Goal: Task Accomplishment & Management: Use online tool/utility

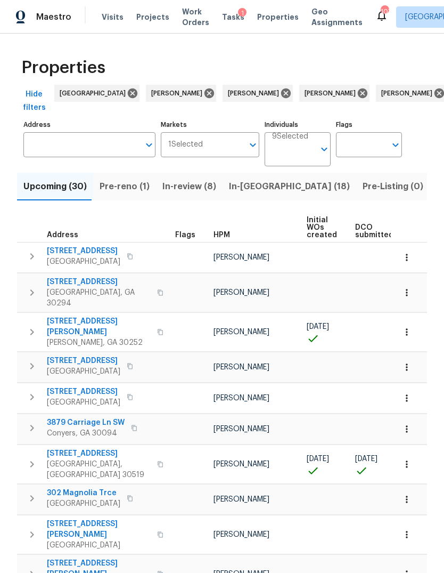
click at [228, 19] on span "Tasks" at bounding box center [233, 16] width 22 height 7
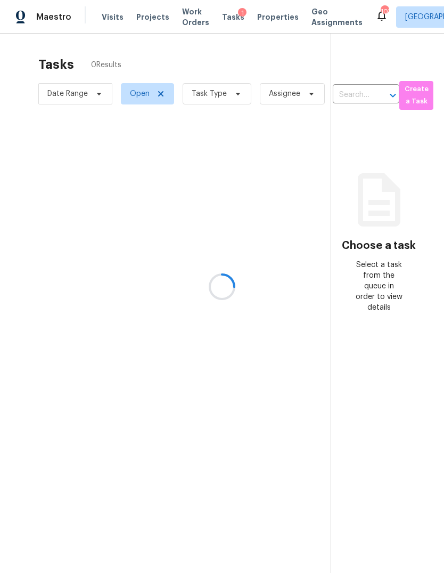
click at [231, 97] on div at bounding box center [222, 286] width 444 height 573
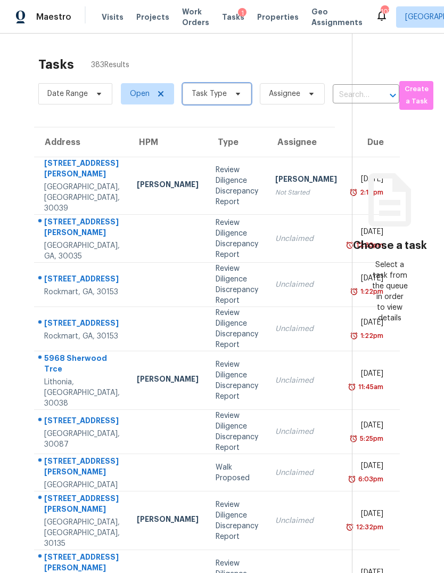
click at [231, 94] on span at bounding box center [237, 93] width 12 height 9
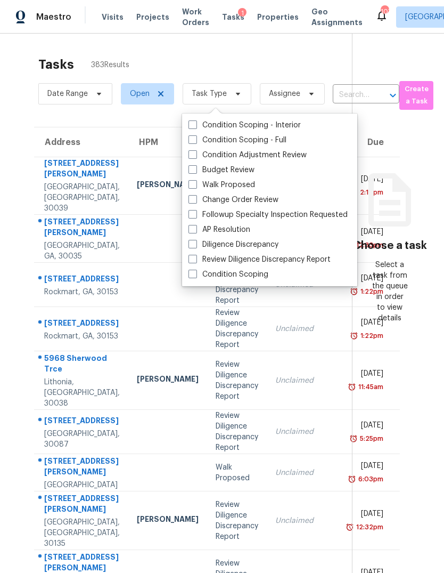
click at [191, 199] on span at bounding box center [193, 199] width 9 height 9
click at [191, 199] on input "Change Order Review" at bounding box center [192, 197] width 7 height 7
checkbox input "true"
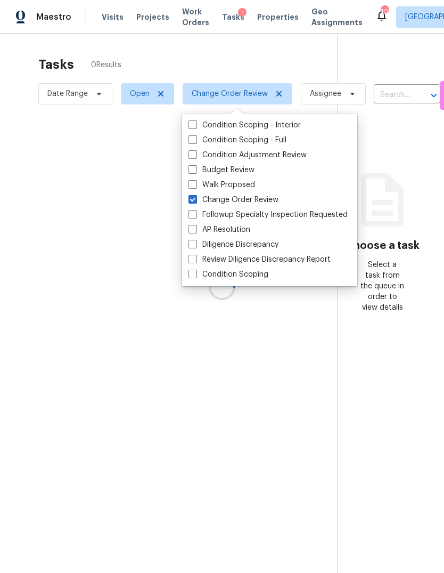
click at [236, 52] on div at bounding box center [222, 286] width 444 height 573
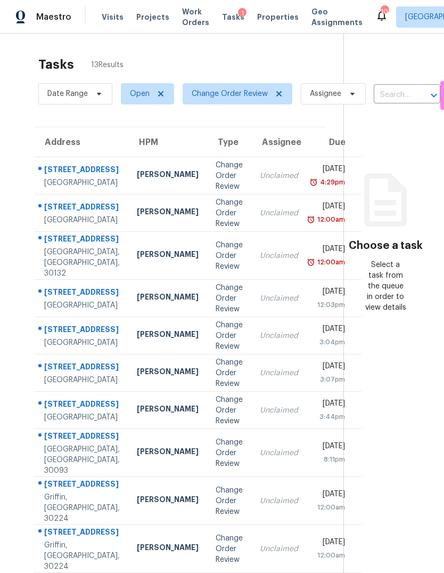
click at [216, 181] on div "Change Order Review" at bounding box center [229, 176] width 27 height 32
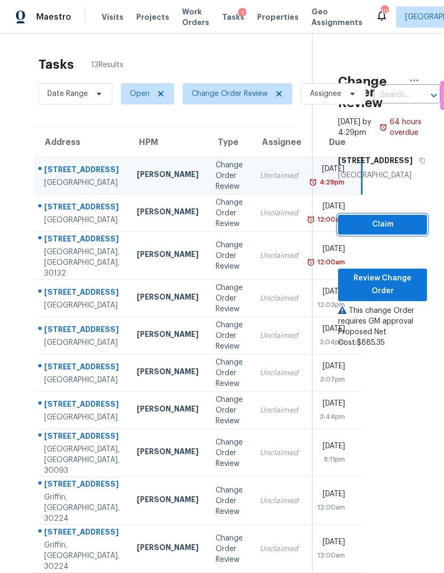
click at [403, 231] on span "Claim" at bounding box center [383, 224] width 72 height 13
click at [398, 297] on span "Review Change Order" at bounding box center [383, 285] width 72 height 26
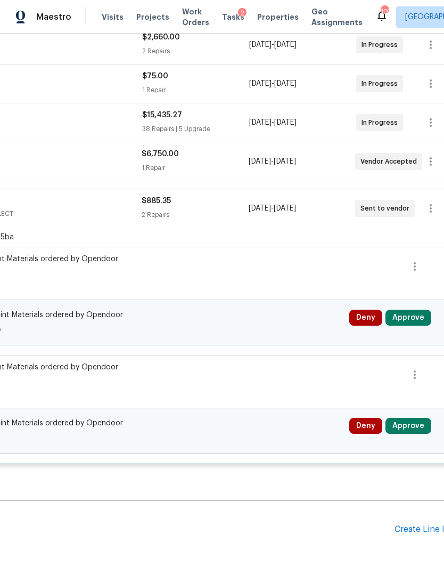
scroll to position [372, 142]
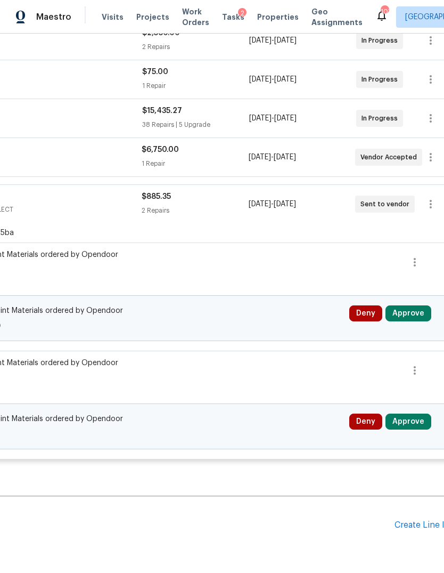
click at [410, 311] on button "Approve" at bounding box center [409, 313] width 46 height 16
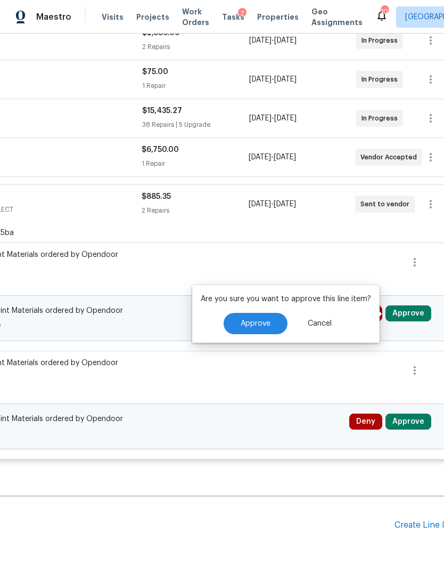
click at [259, 320] on span "Approve" at bounding box center [256, 324] width 30 height 8
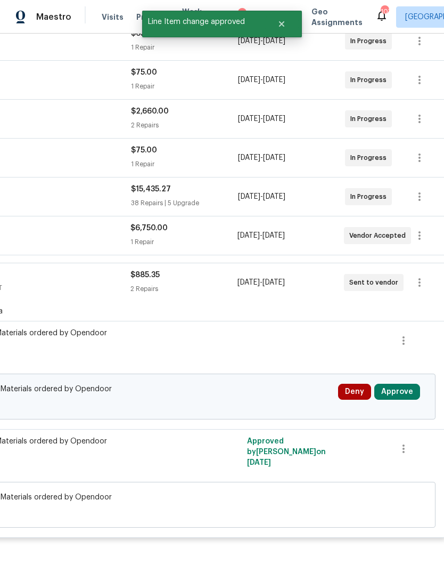
scroll to position [292, 153]
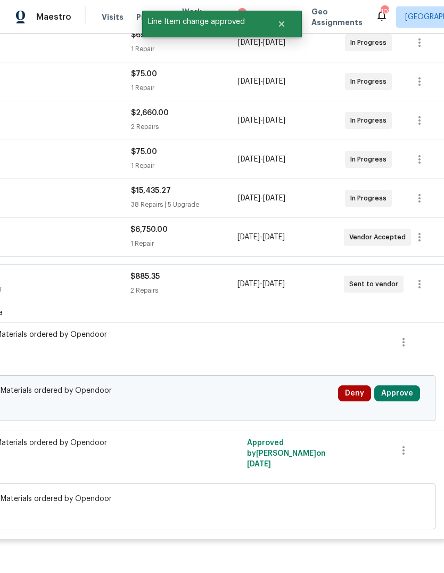
click at [396, 395] on button "Approve" at bounding box center [397, 393] width 46 height 16
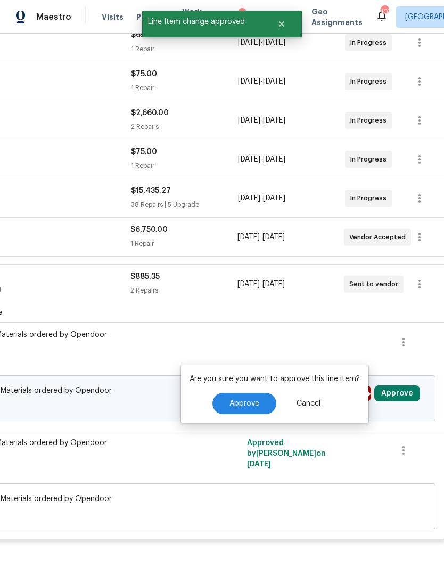
click at [249, 398] on button "Approve" at bounding box center [245, 403] width 64 height 21
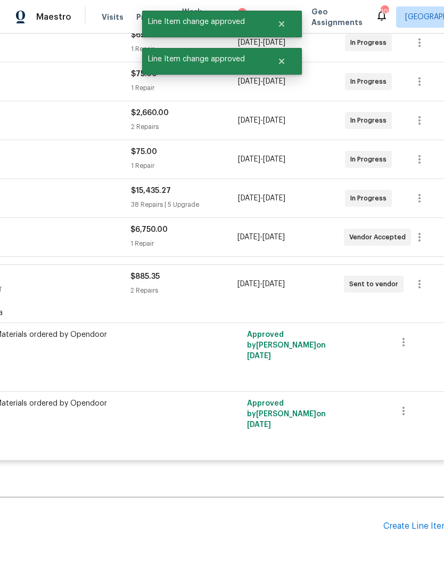
click at [219, 232] on div "$6,750.00" at bounding box center [184, 229] width 107 height 11
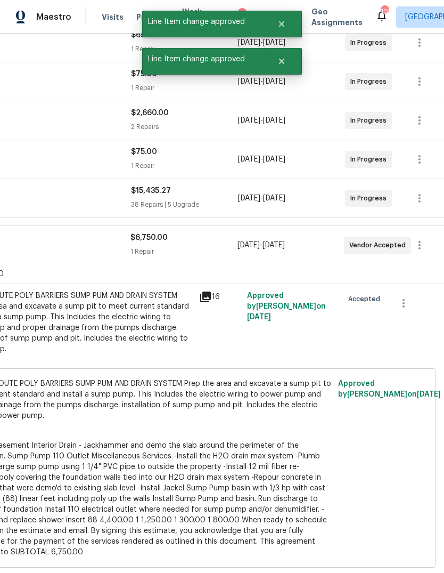
click at [236, 198] on div "$15,435.27 38 Repairs | 5 Upgrade" at bounding box center [184, 198] width 107 height 26
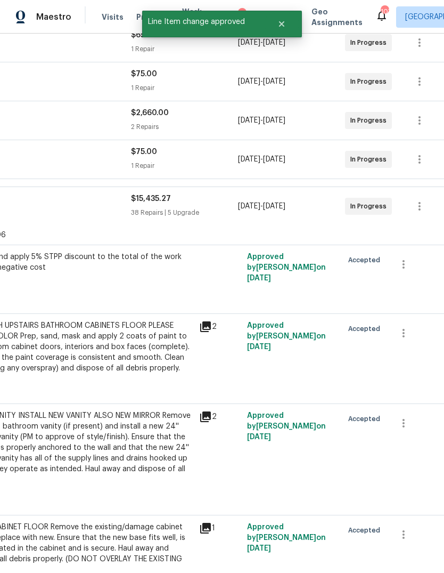
click at [232, 115] on div "$2,660.00" at bounding box center [184, 113] width 107 height 11
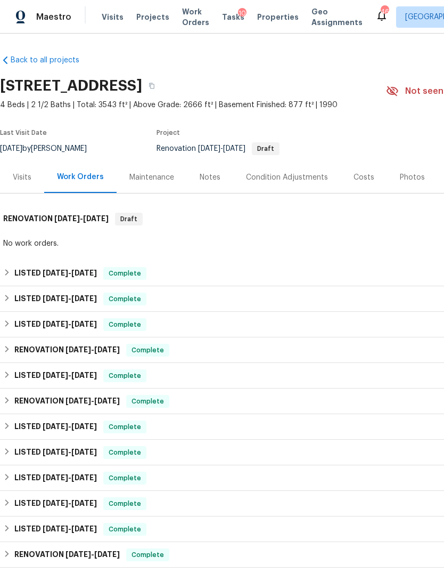
scroll to position [0, 158]
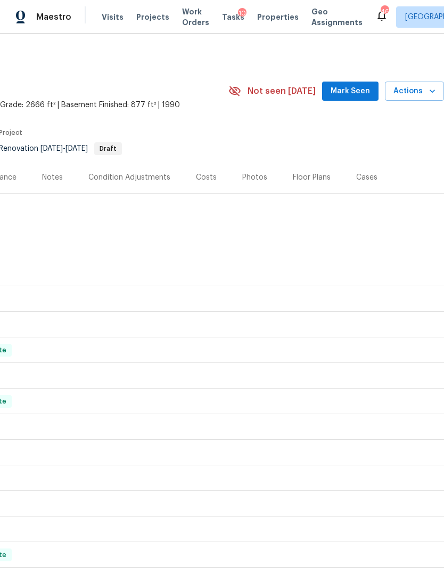
click at [238, 15] on div "10" at bounding box center [242, 13] width 9 height 11
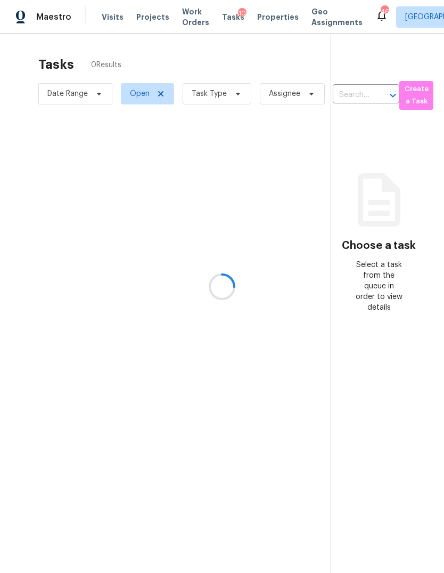
click at [234, 95] on div at bounding box center [222, 286] width 444 height 573
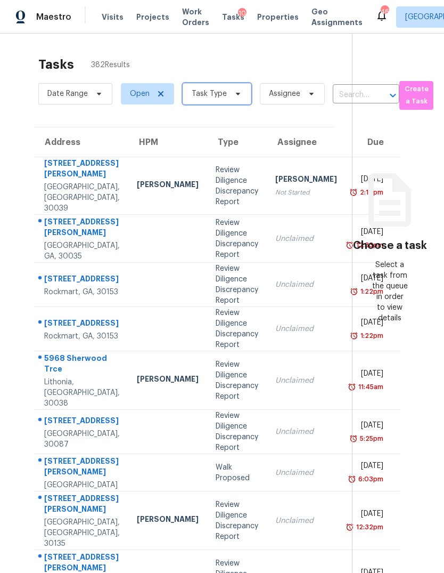
click at [236, 94] on icon at bounding box center [238, 94] width 4 height 3
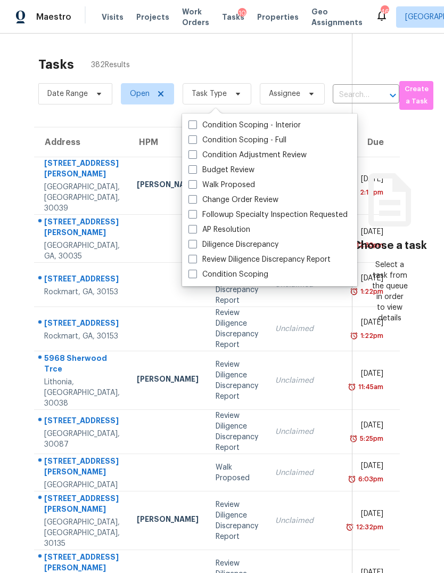
click at [193, 197] on span at bounding box center [193, 199] width 9 height 9
click at [193, 197] on input "Change Order Review" at bounding box center [192, 197] width 7 height 7
checkbox input "true"
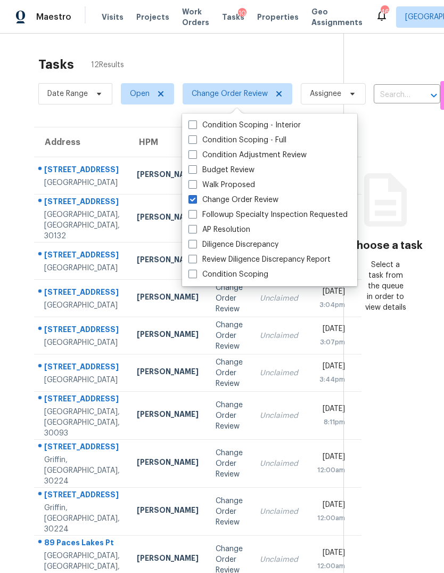
click at [290, 46] on div "Tasks 12 Results Date Range Open Change Order Review Assignee ​ Create a Task A…" at bounding box center [222, 323] width 444 height 578
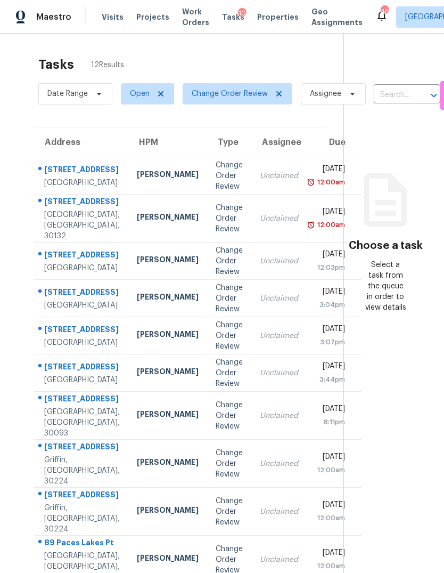
click at [216, 190] on div "Change Order Review" at bounding box center [229, 176] width 27 height 32
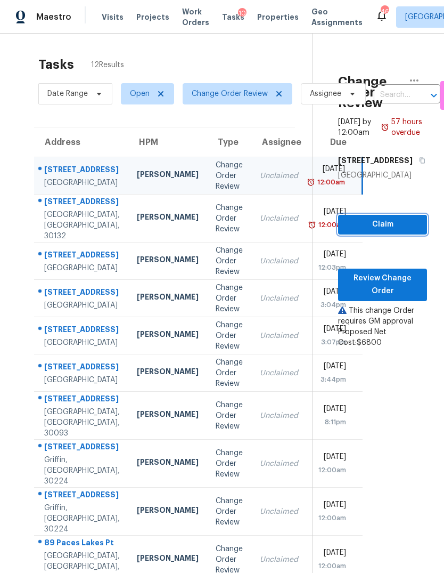
click at [398, 231] on span "Claim" at bounding box center [383, 224] width 72 height 13
click at [388, 298] on span "Review Change Order" at bounding box center [383, 285] width 72 height 26
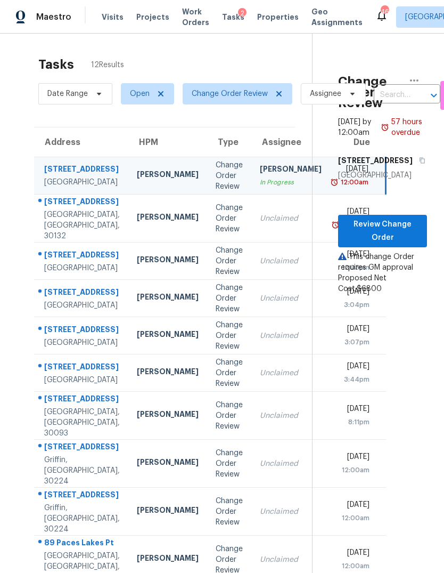
click at [216, 234] on div "Change Order Review" at bounding box center [229, 218] width 27 height 32
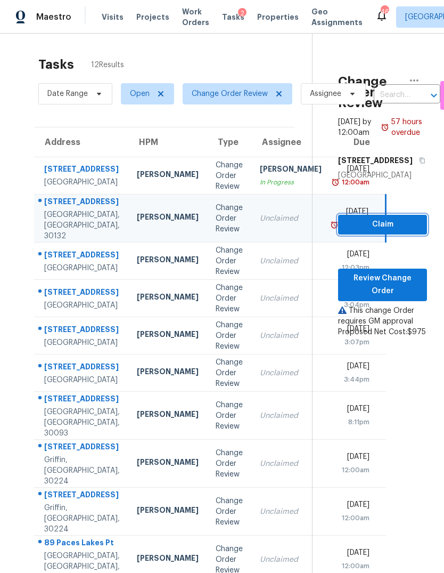
click at [396, 231] on span "Claim" at bounding box center [383, 224] width 72 height 13
click at [388, 297] on span "Review Change Order" at bounding box center [383, 285] width 72 height 26
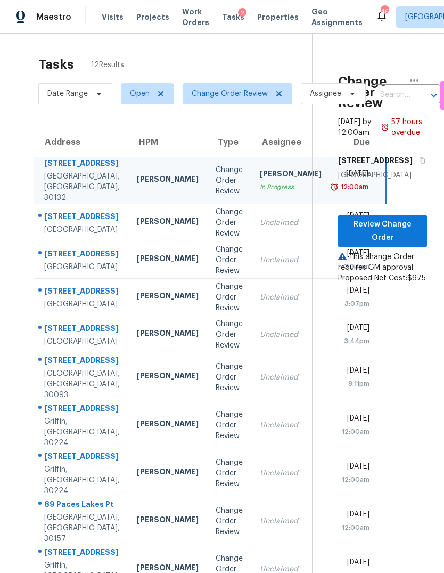
click at [216, 276] on div "Change Order Review" at bounding box center [229, 260] width 27 height 32
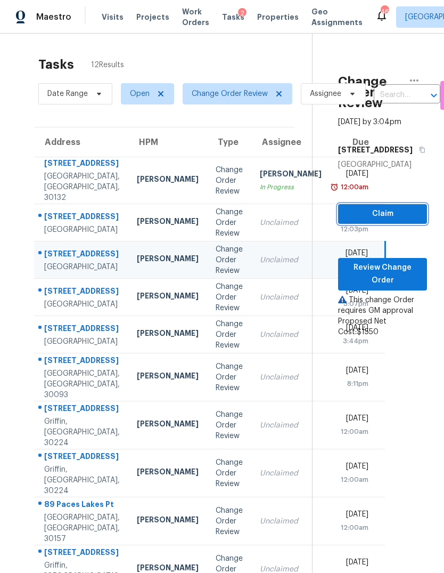
click at [393, 221] on span "Claim" at bounding box center [383, 213] width 72 height 13
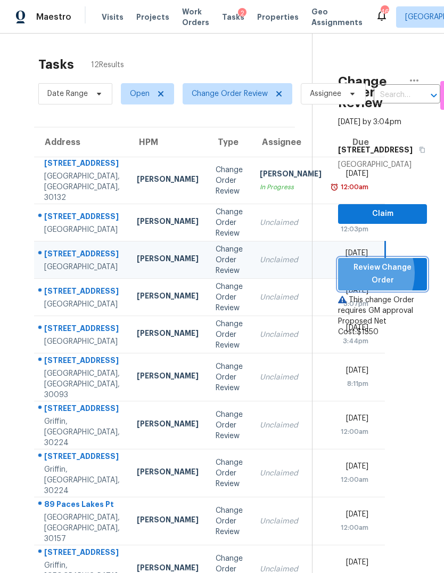
click at [387, 287] on span "Review Change Order" at bounding box center [383, 274] width 72 height 26
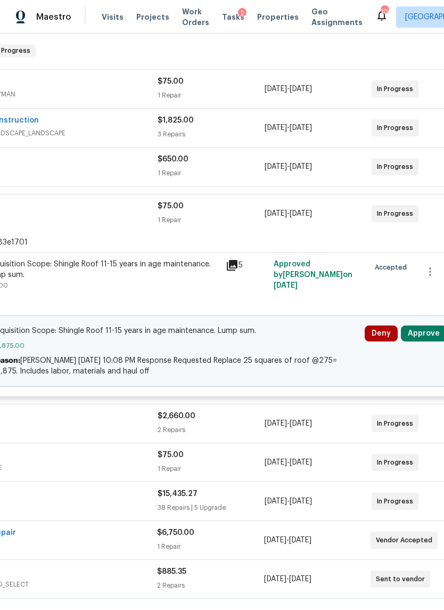
scroll to position [168, 125]
click at [423, 333] on button "Approve" at bounding box center [425, 333] width 46 height 16
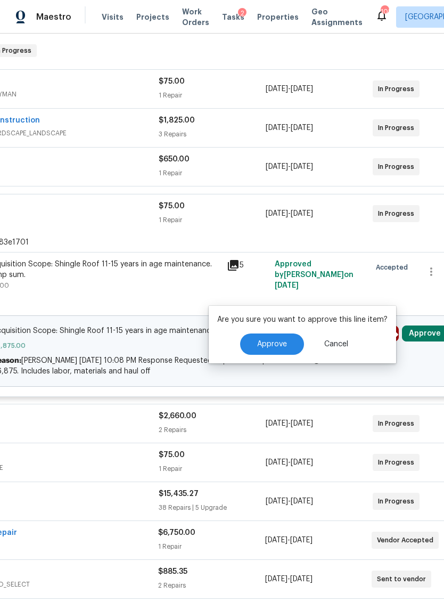
click at [277, 345] on span "Approve" at bounding box center [272, 344] width 30 height 8
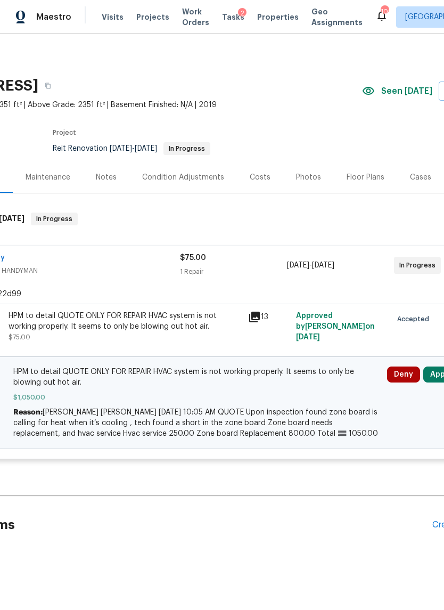
scroll to position [0, 135]
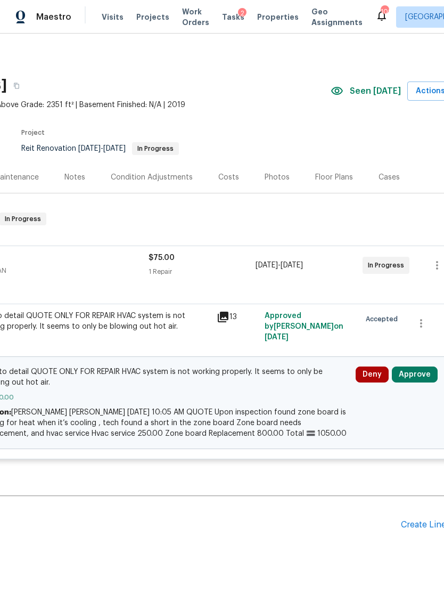
click at [415, 377] on button "Approve" at bounding box center [415, 374] width 46 height 16
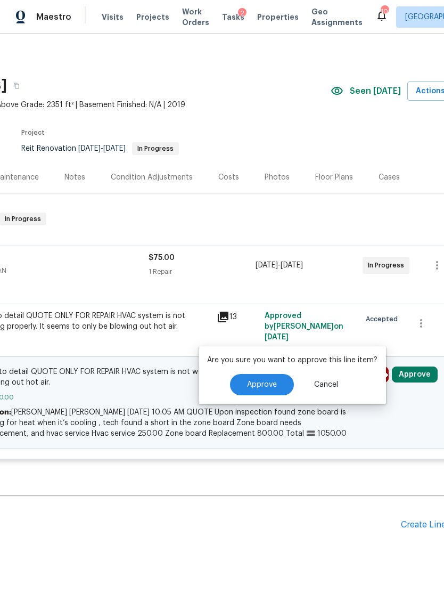
click at [276, 381] on button "Approve" at bounding box center [262, 384] width 64 height 21
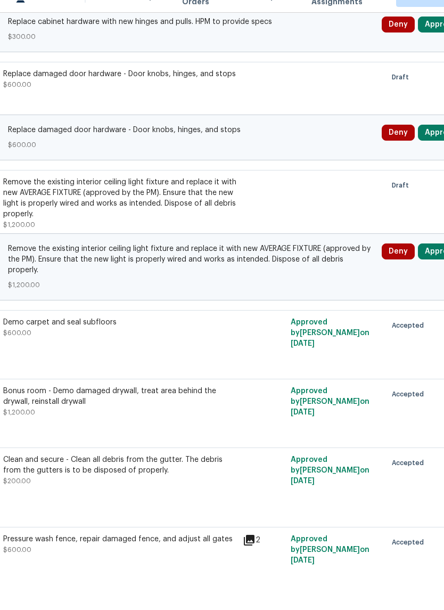
scroll to position [436, 117]
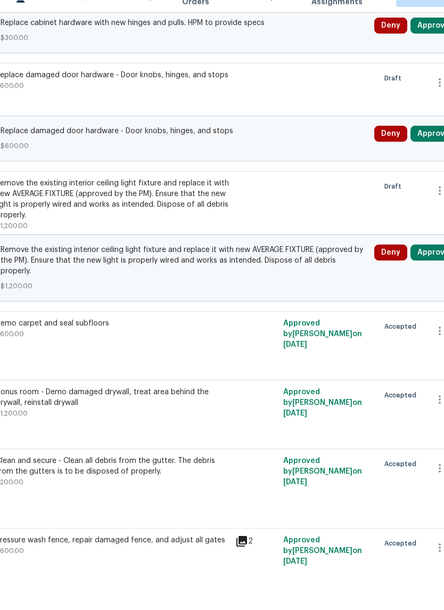
click at [431, 265] on button "Approve" at bounding box center [434, 273] width 46 height 16
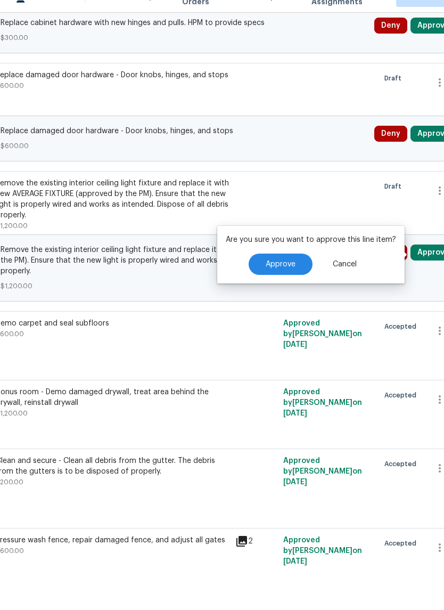
click at [280, 281] on span "Approve" at bounding box center [281, 285] width 30 height 8
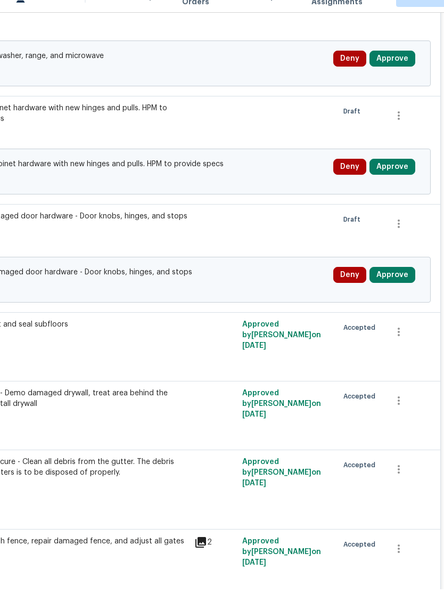
scroll to position [295, 158]
click at [401, 288] on button "Approve" at bounding box center [393, 296] width 46 height 16
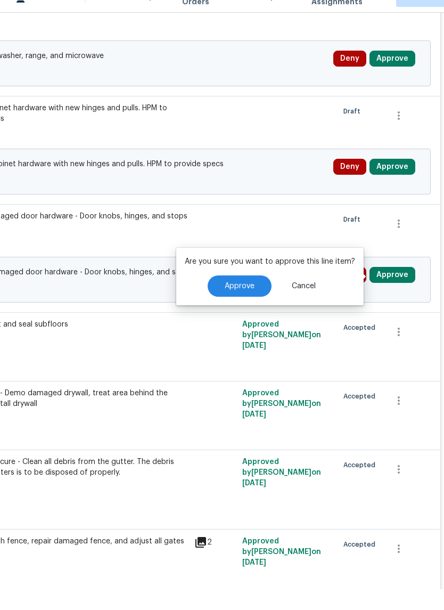
click at [251, 303] on span "Approve" at bounding box center [240, 307] width 30 height 8
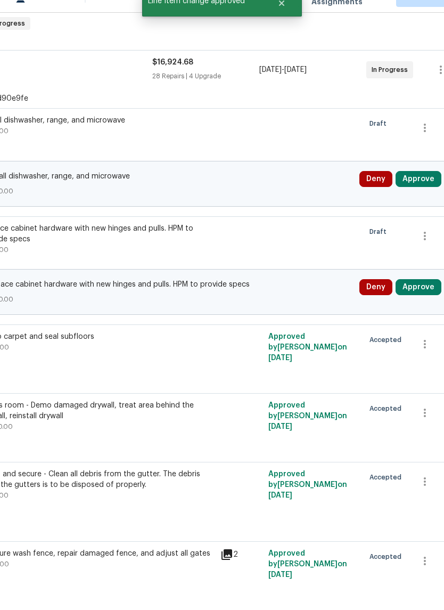
scroll to position [174, 134]
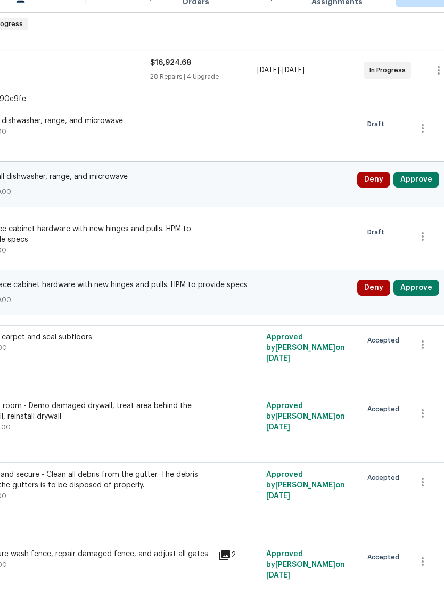
click at [430, 300] on button "Approve" at bounding box center [417, 308] width 46 height 16
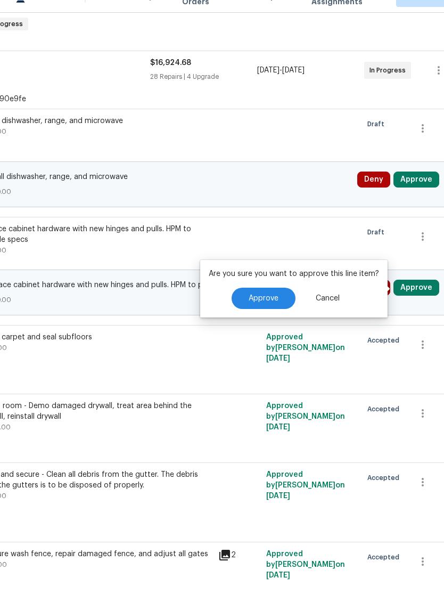
click at [263, 315] on span "Approve" at bounding box center [264, 319] width 30 height 8
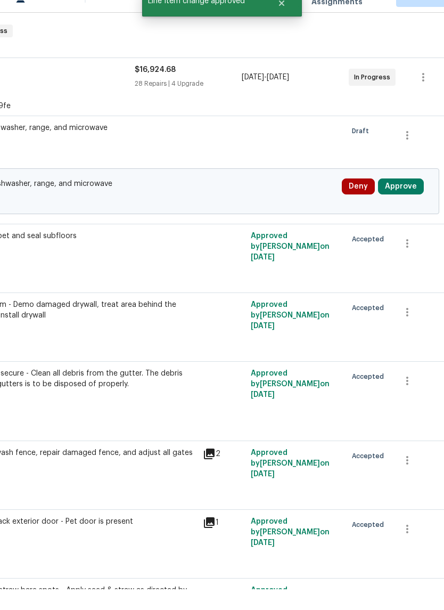
scroll to position [167, 150]
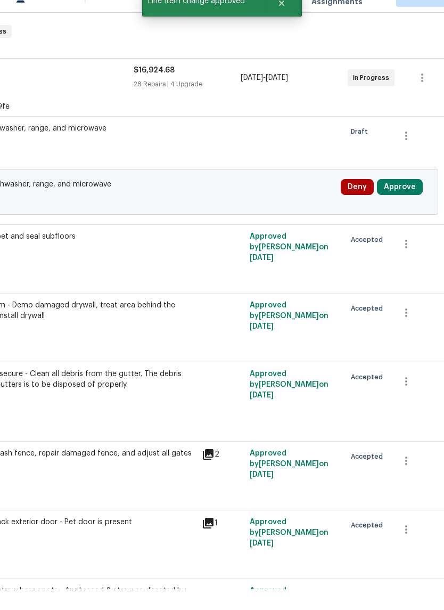
click at [413, 200] on button "Approve" at bounding box center [400, 208] width 46 height 16
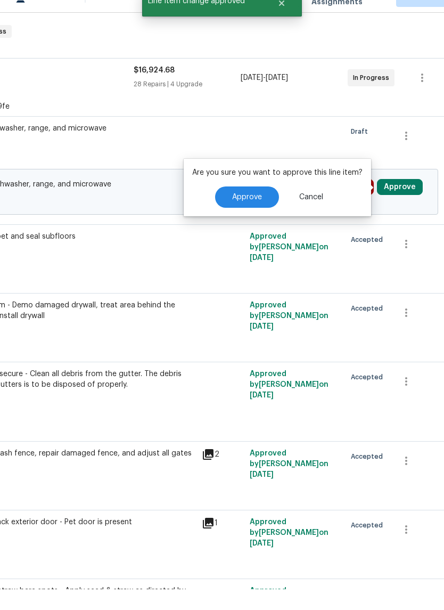
click at [250, 214] on span "Approve" at bounding box center [247, 218] width 30 height 8
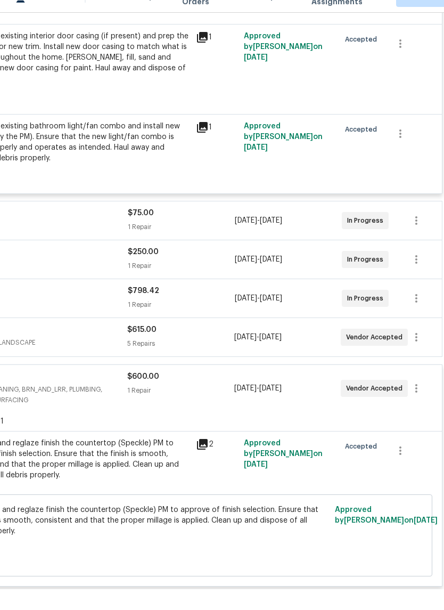
scroll to position [2948, 156]
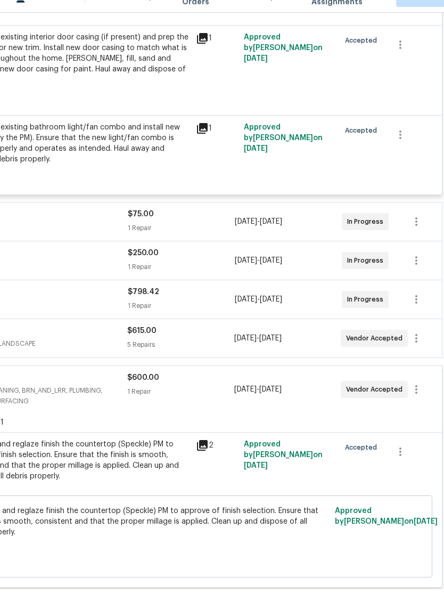
click at [201, 230] on div "$75.00" at bounding box center [181, 235] width 107 height 11
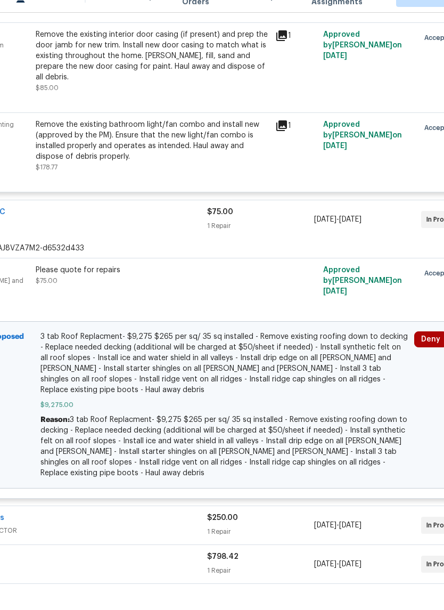
scroll to position [2953, 108]
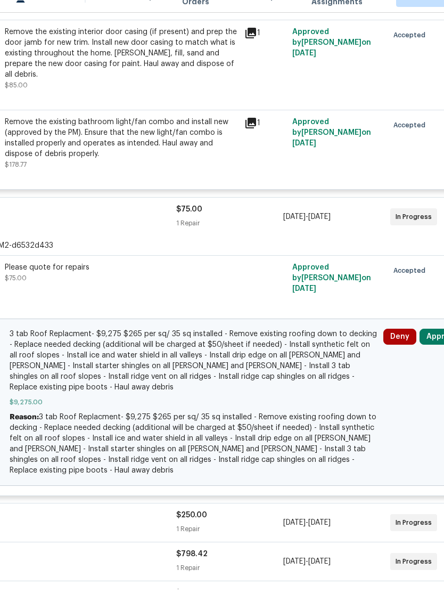
click at [433, 349] on button "Approve" at bounding box center [443, 357] width 46 height 16
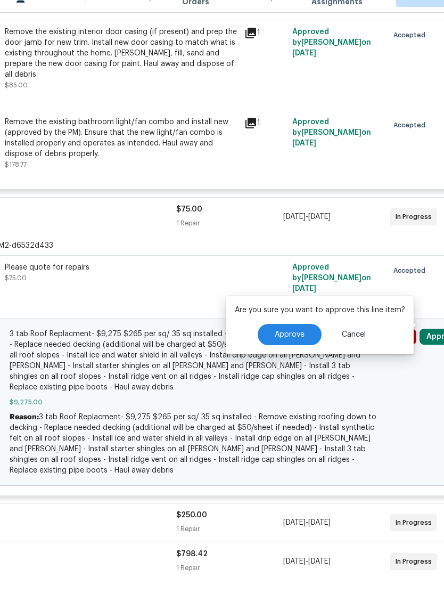
click at [290, 345] on button "Approve" at bounding box center [290, 355] width 64 height 21
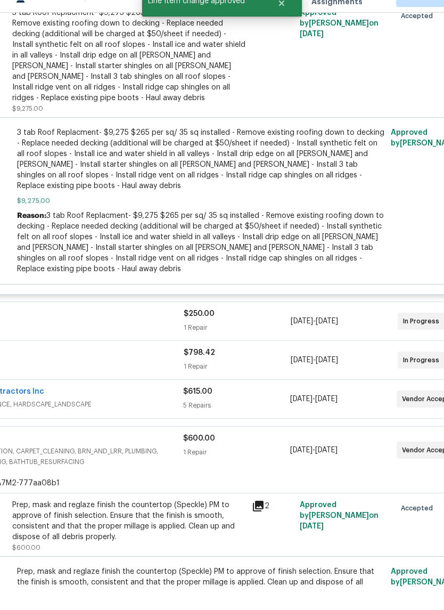
scroll to position [3226, 107]
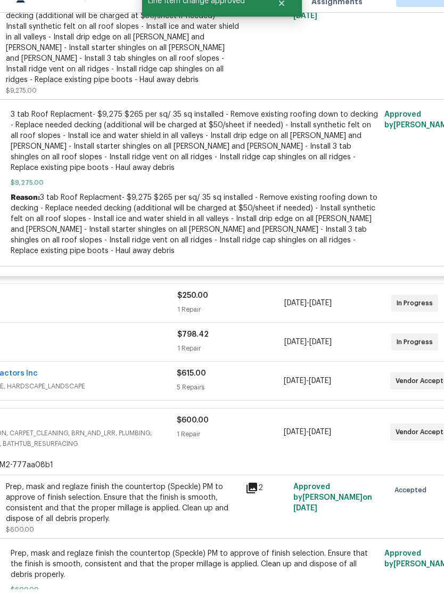
click at [259, 325] on div "1 Repair" at bounding box center [230, 330] width 107 height 11
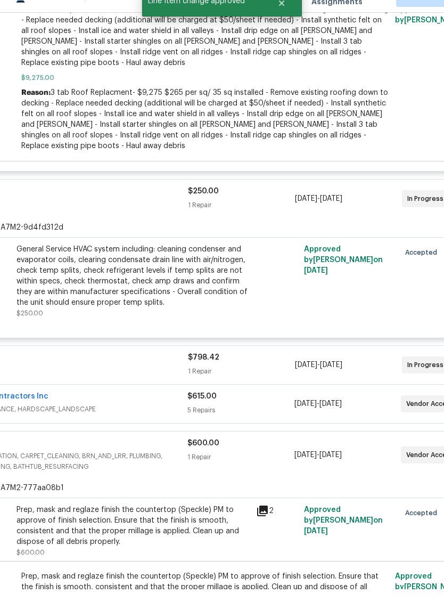
scroll to position [3331, 95]
click at [265, 372] on div "$798.42 1 Repair" at bounding box center [242, 385] width 107 height 26
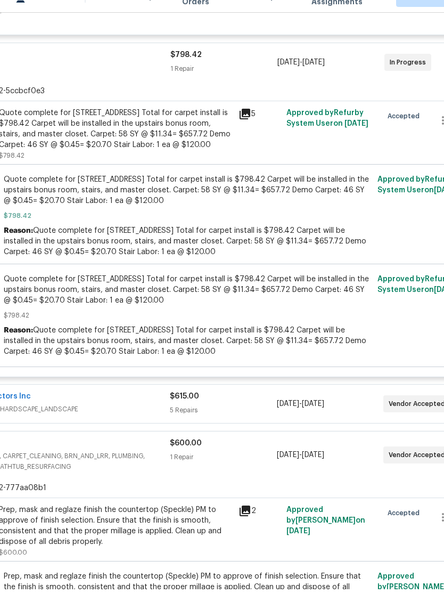
scroll to position [3636, 112]
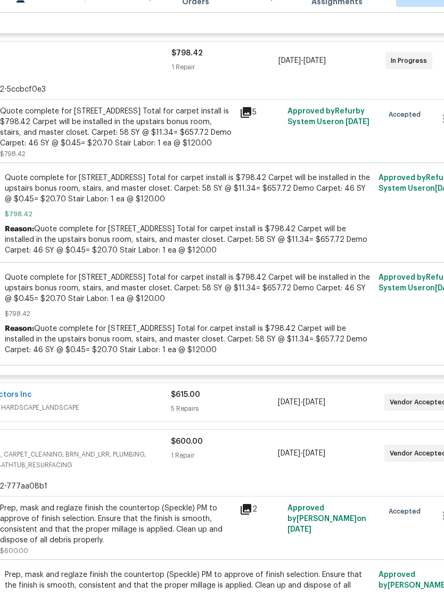
click at [257, 424] on div "5 Repairs" at bounding box center [224, 429] width 107 height 11
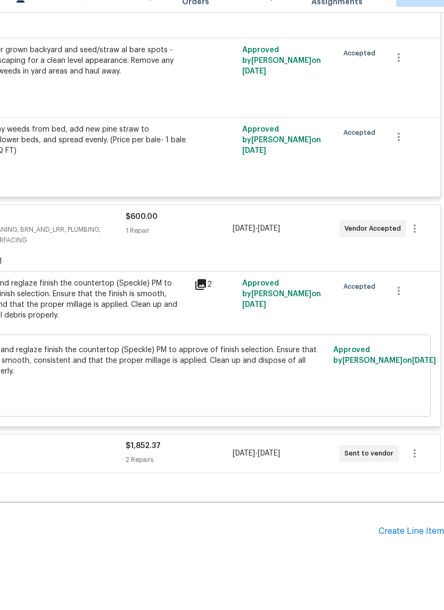
scroll to position [4319, 158]
click at [219, 476] on div "2 Repairs" at bounding box center [179, 481] width 107 height 11
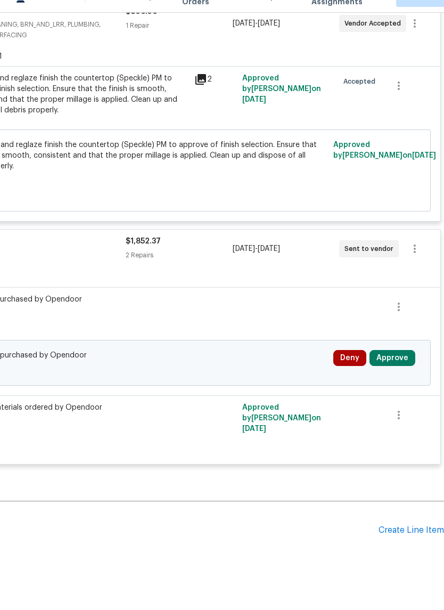
scroll to position [4524, 158]
click at [394, 371] on button "Approve" at bounding box center [393, 379] width 46 height 16
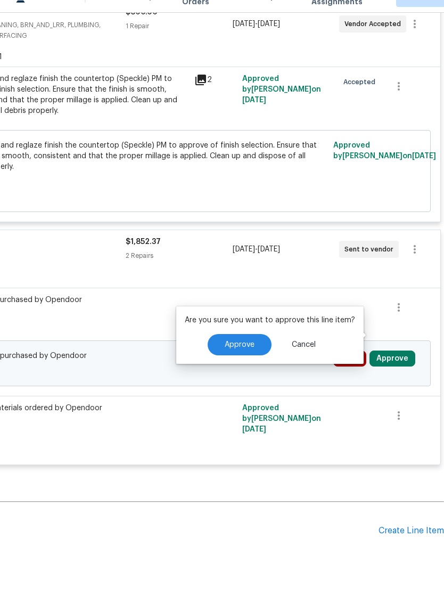
click at [243, 355] on button "Approve" at bounding box center [240, 365] width 64 height 21
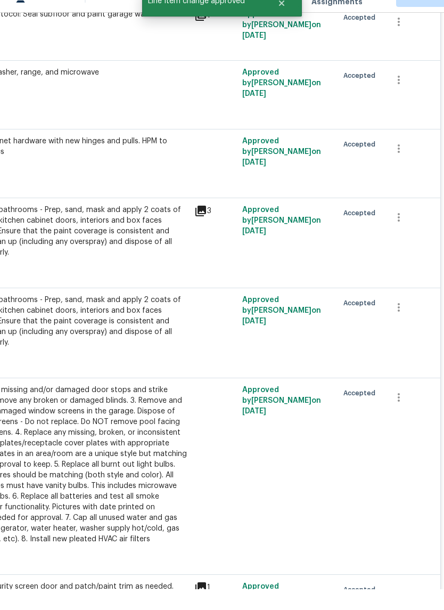
scroll to position [1188, 158]
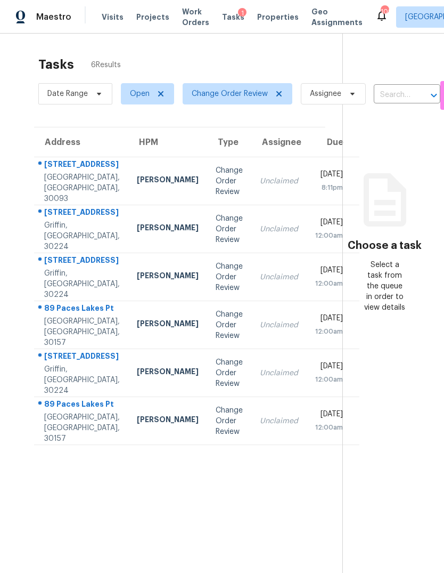
click at [207, 184] on td "Change Order Review" at bounding box center [229, 181] width 44 height 48
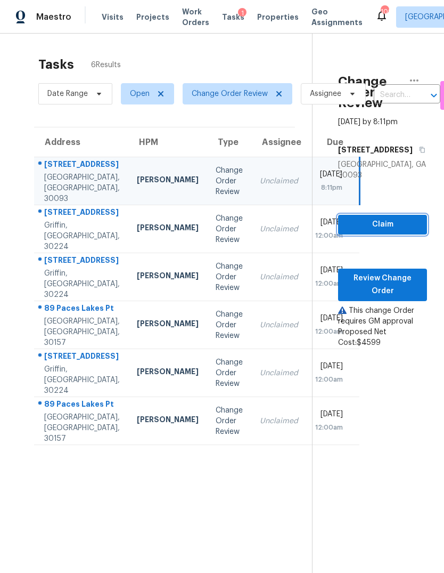
click at [395, 231] on span "Claim" at bounding box center [383, 224] width 72 height 13
click at [383, 292] on span "Review Change Order" at bounding box center [383, 285] width 72 height 26
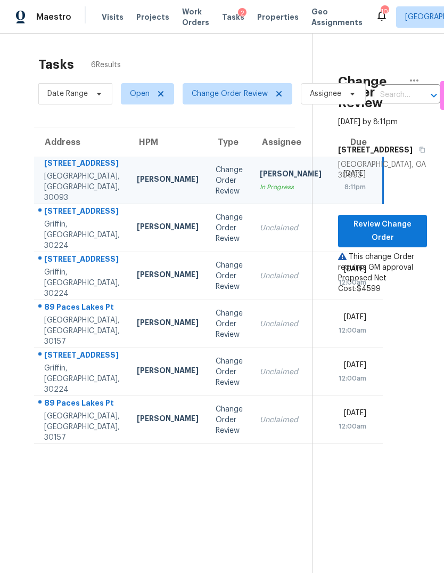
click at [216, 436] on div "Change Order Review" at bounding box center [229, 420] width 27 height 32
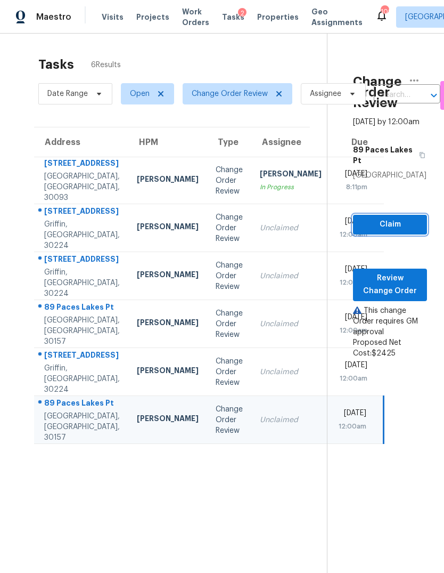
click at [396, 231] on span "Claim" at bounding box center [390, 224] width 57 height 13
click at [386, 297] on span "Review Change Order" at bounding box center [390, 285] width 57 height 26
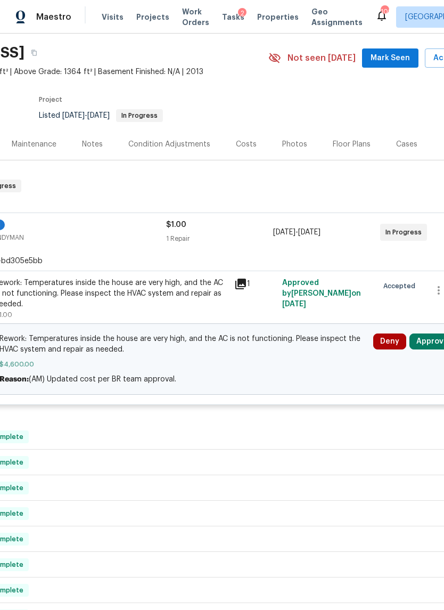
scroll to position [33, 125]
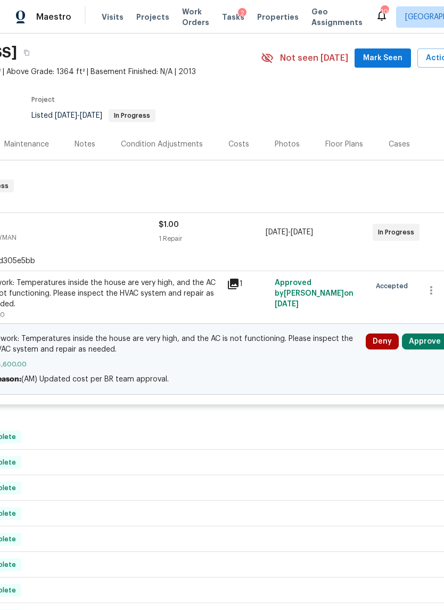
click at [425, 340] on button "Approve" at bounding box center [425, 341] width 46 height 16
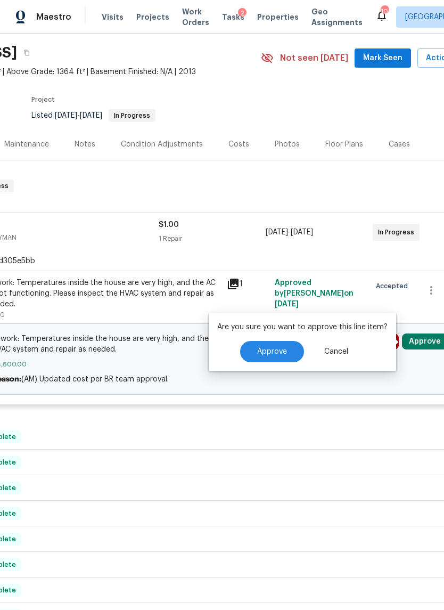
click at [260, 361] on button "Approve" at bounding box center [272, 351] width 64 height 21
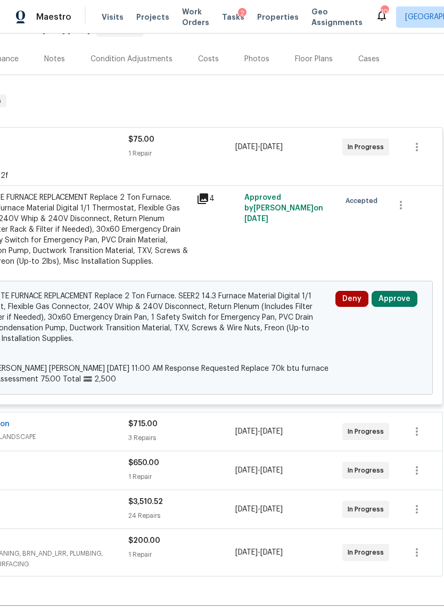
scroll to position [117, 157]
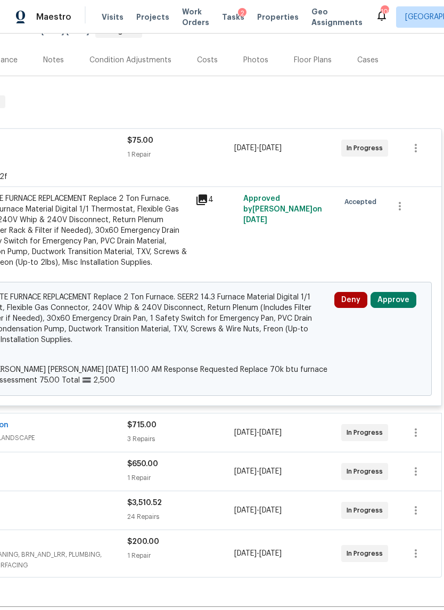
click at [397, 300] on button "Approve" at bounding box center [394, 300] width 46 height 16
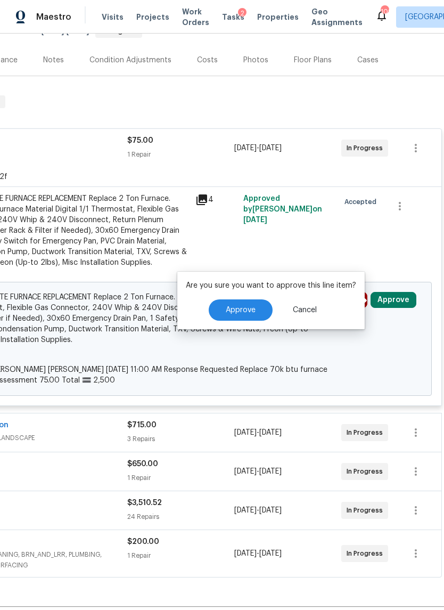
click at [237, 309] on span "Approve" at bounding box center [241, 310] width 30 height 8
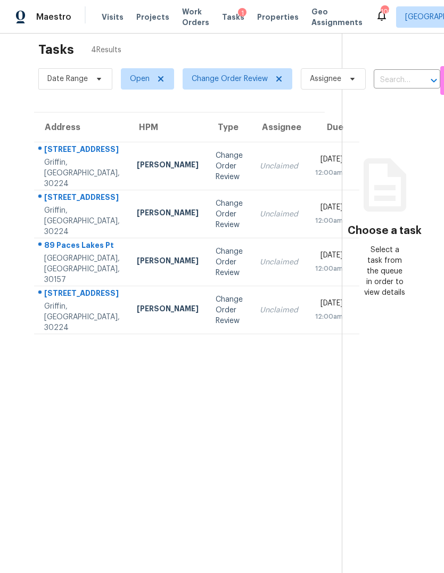
scroll to position [17, 0]
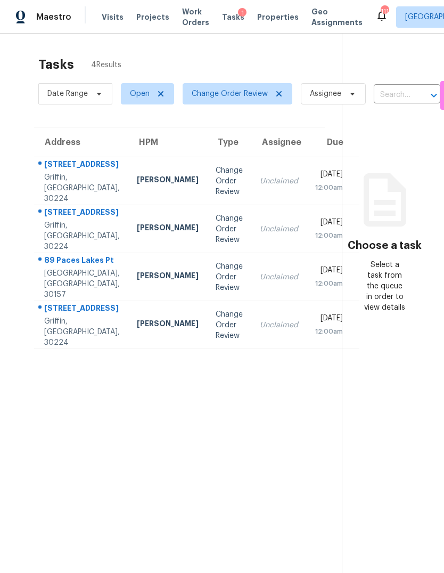
click at [207, 287] on td "Change Order Review" at bounding box center [229, 277] width 44 height 48
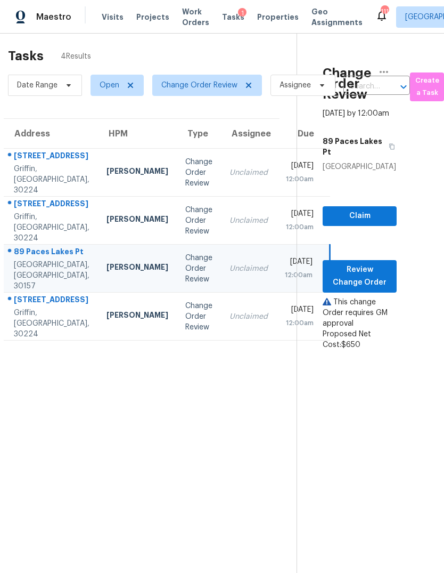
scroll to position [9, 30]
click at [366, 223] on span "Claim" at bounding box center [359, 215] width 57 height 13
click at [355, 284] on span "Review Change Order" at bounding box center [359, 276] width 57 height 26
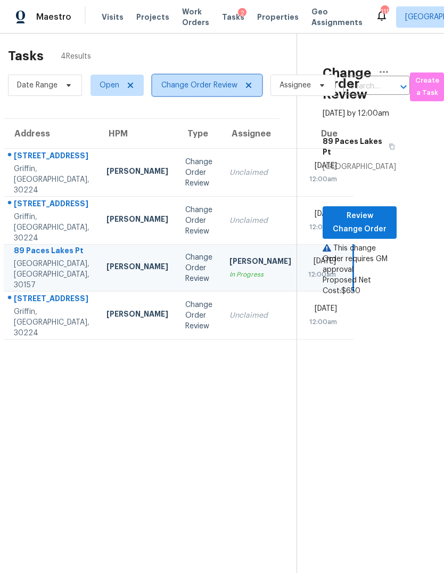
click at [241, 84] on span at bounding box center [247, 85] width 12 height 9
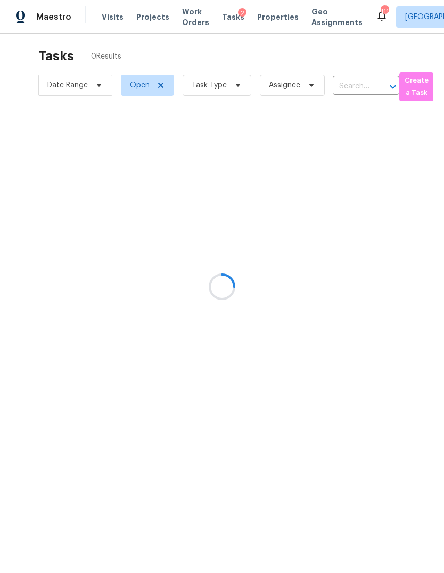
click at [234, 85] on div at bounding box center [222, 286] width 444 height 573
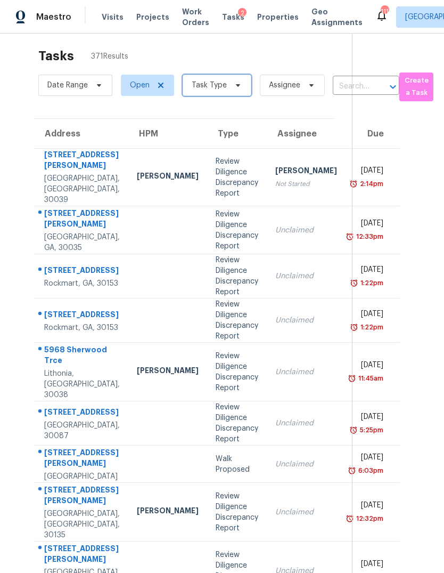
click at [234, 87] on icon at bounding box center [238, 85] width 9 height 9
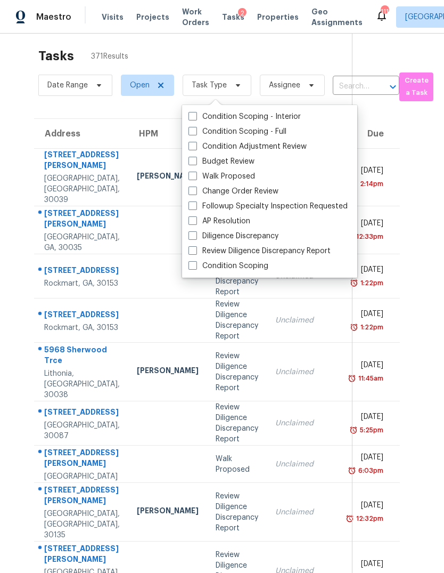
click at [197, 165] on span at bounding box center [193, 161] width 9 height 9
click at [195, 163] on input "Budget Review" at bounding box center [192, 159] width 7 height 7
checkbox input "true"
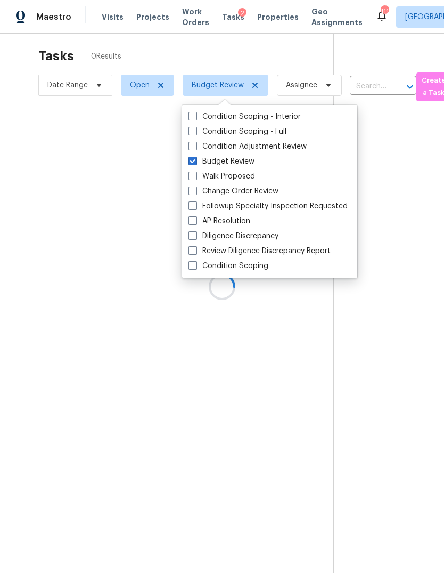
click at [223, 48] on div at bounding box center [222, 286] width 444 height 573
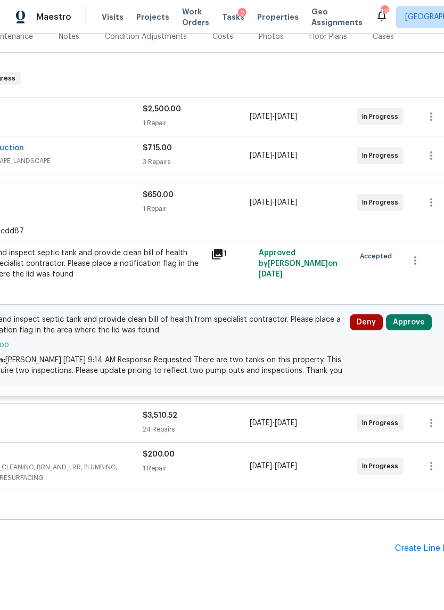
scroll to position [140, 143]
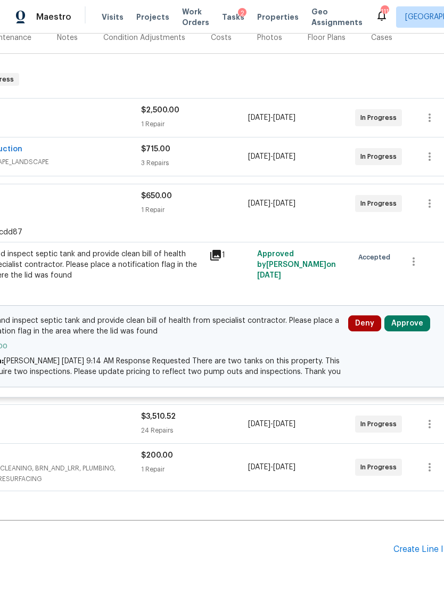
click at [425, 324] on button "Approve" at bounding box center [408, 323] width 46 height 16
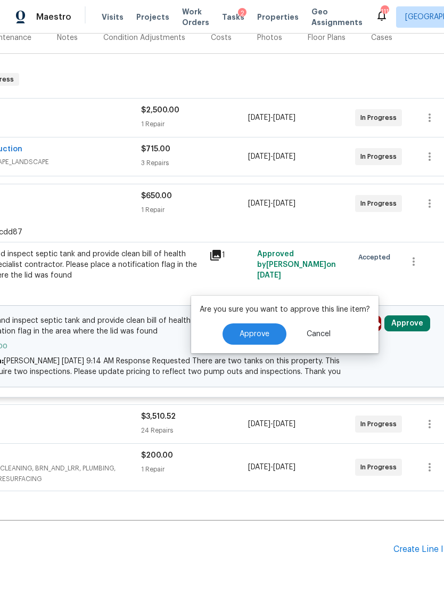
click at [254, 335] on span "Approve" at bounding box center [255, 334] width 30 height 8
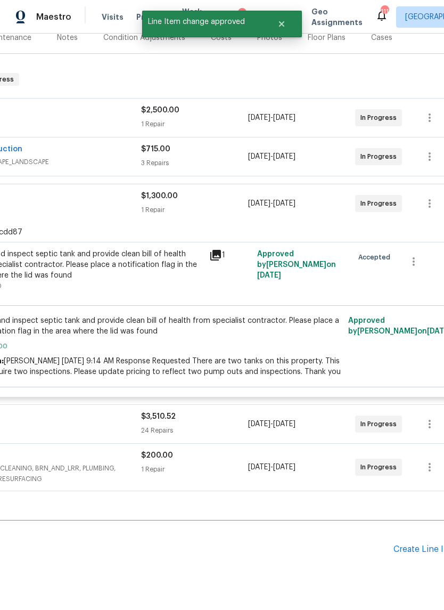
click at [258, 156] on span "[DATE]" at bounding box center [259, 156] width 22 height 7
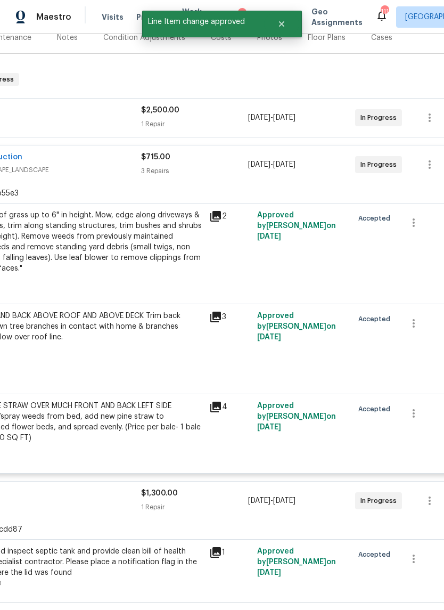
click at [230, 126] on div "1 Repair" at bounding box center [194, 124] width 107 height 11
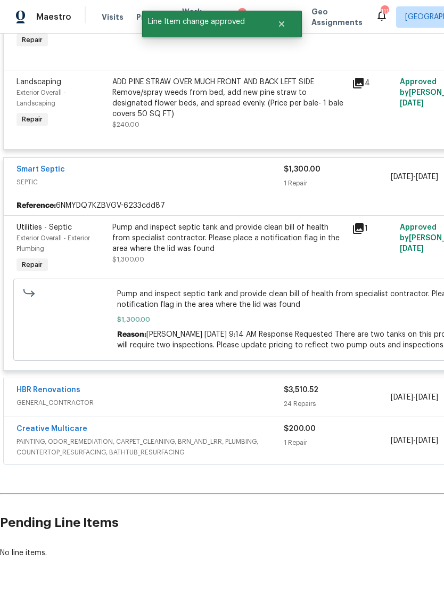
scroll to position [709, 0]
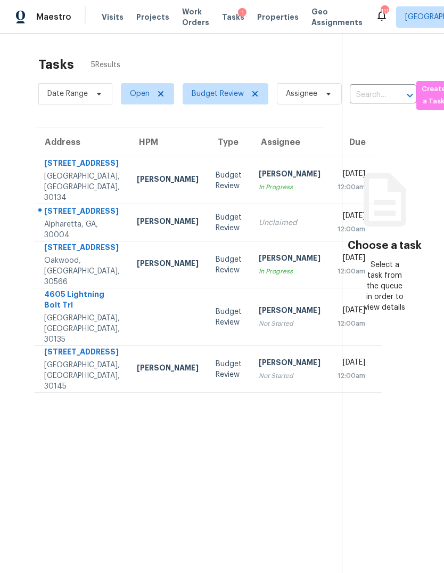
click at [272, 15] on span "Properties" at bounding box center [278, 17] width 42 height 11
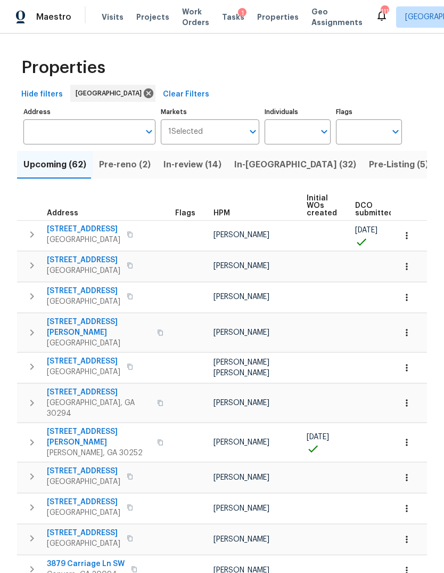
click at [369, 167] on span "Pre-Listing (5)" at bounding box center [399, 164] width 60 height 15
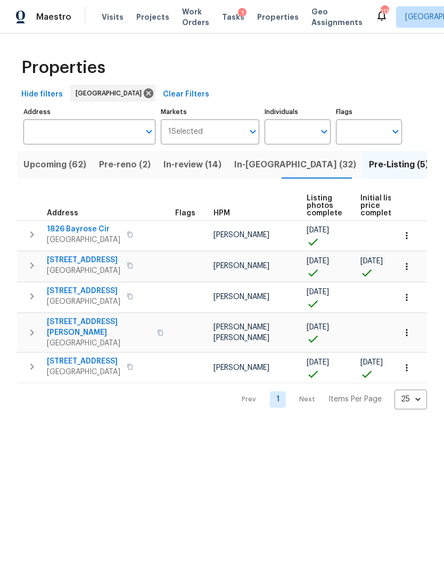
click at [78, 232] on span "1826 Bayrose Cir" at bounding box center [84, 229] width 74 height 11
click at [93, 262] on span "6338 Hickory Lane Cir" at bounding box center [84, 260] width 74 height 11
click at [78, 292] on span "76 Regent Ct" at bounding box center [84, 291] width 74 height 11
click at [89, 320] on span "2381 Reeves Creek Rd" at bounding box center [99, 326] width 104 height 21
click at [86, 356] on span "2555 Flat Shoals Rd Apt 3103" at bounding box center [84, 361] width 74 height 11
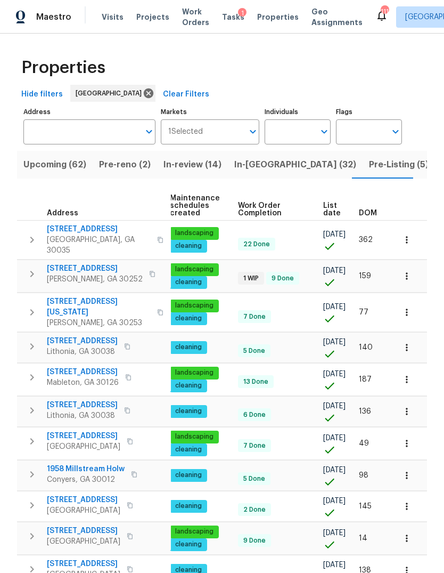
scroll to position [0, 156]
click at [325, 205] on span "List date" at bounding box center [332, 209] width 18 height 15
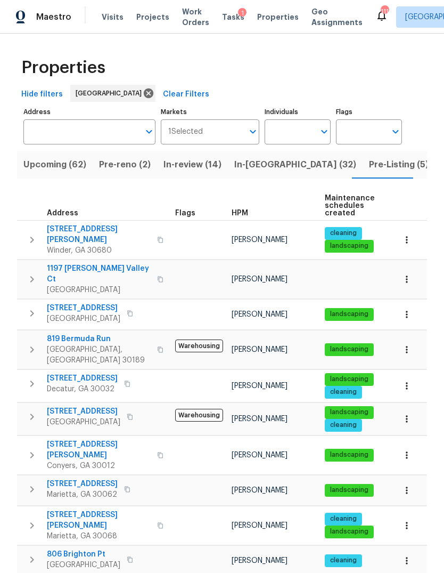
scroll to position [0, 174]
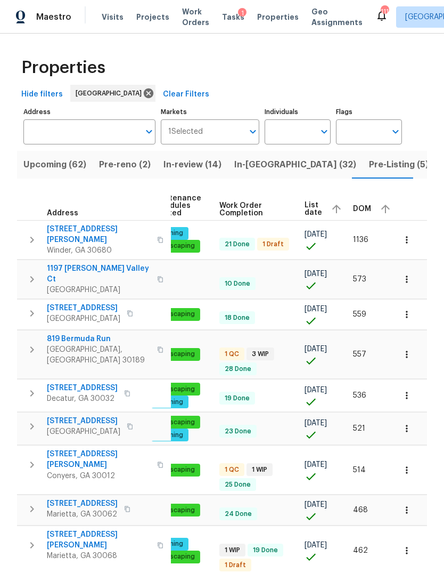
click at [306, 209] on span "List date" at bounding box center [314, 208] width 18 height 15
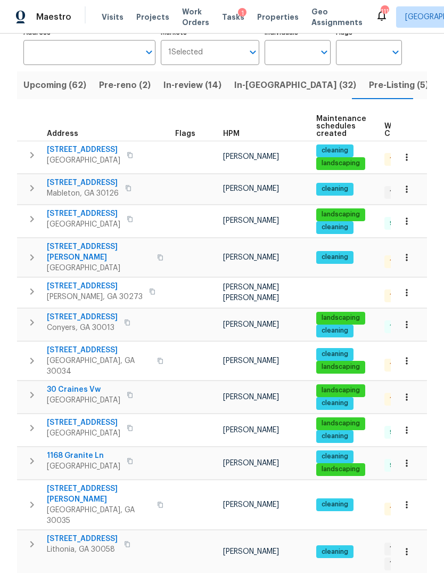
click at [99, 417] on span "670 Spring Forest Dr" at bounding box center [84, 422] width 74 height 11
click at [411, 418] on button "button" at bounding box center [406, 429] width 23 height 23
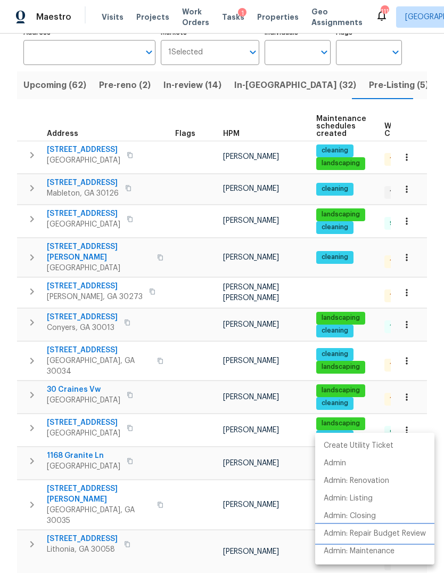
click at [401, 533] on p "Admin: Repair Budget Review" at bounding box center [375, 533] width 102 height 11
click at [77, 383] on div at bounding box center [222, 286] width 444 height 573
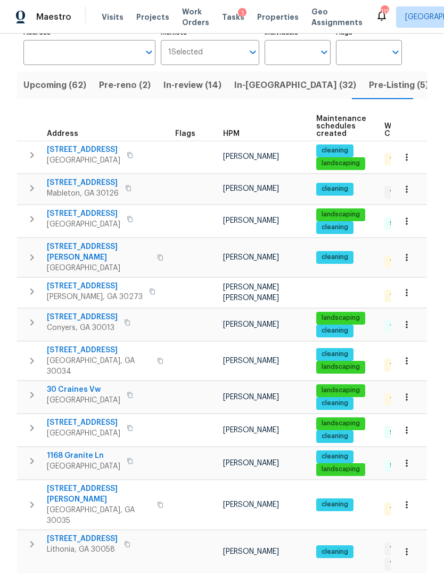
click at [76, 384] on span "30 Craines Vw" at bounding box center [84, 389] width 74 height 11
click at [93, 350] on span "3092 Cedar Crest Way" at bounding box center [99, 350] width 104 height 11
click at [404, 358] on icon "button" at bounding box center [407, 360] width 11 height 11
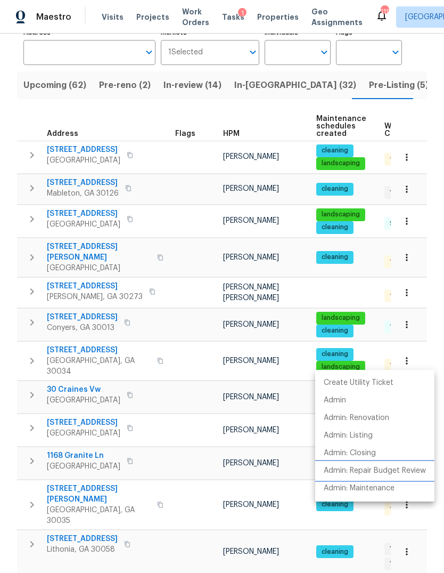
click at [400, 472] on p "Admin: Repair Budget Review" at bounding box center [375, 470] width 102 height 11
click at [83, 316] on div at bounding box center [222, 286] width 444 height 573
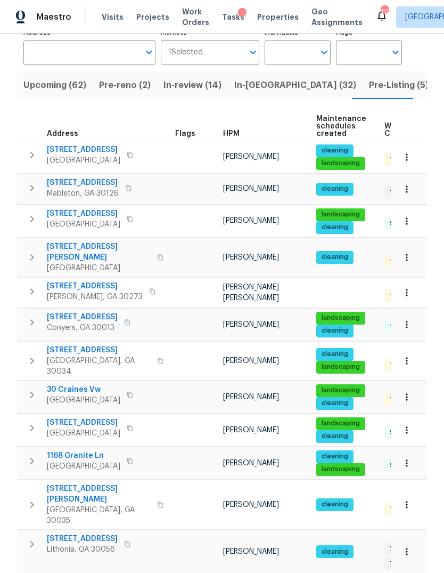
click at [94, 320] on span "2554 Fairview Rd" at bounding box center [82, 317] width 71 height 11
click at [99, 283] on span "6109 Delamere Ln" at bounding box center [95, 286] width 96 height 11
click at [105, 245] on span "2232 Dunseath Ave NW Apt 202" at bounding box center [99, 251] width 104 height 21
click at [81, 211] on span "2600 Moon Rd" at bounding box center [84, 213] width 74 height 11
click at [105, 183] on span "6531 Arbor Gate Dr SW" at bounding box center [83, 182] width 72 height 11
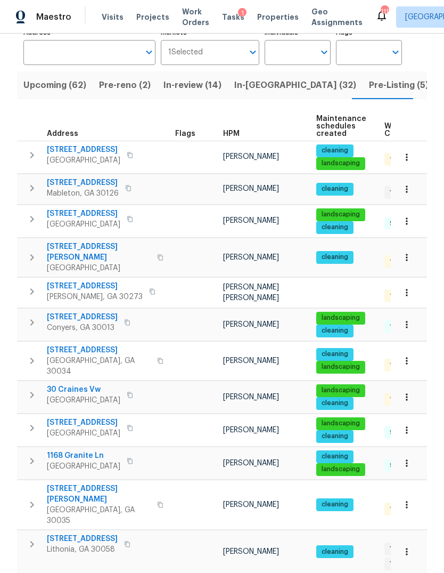
click at [92, 149] on span "834 Pine Shoals Ct" at bounding box center [84, 149] width 74 height 11
